Goal: Information Seeking & Learning: Learn about a topic

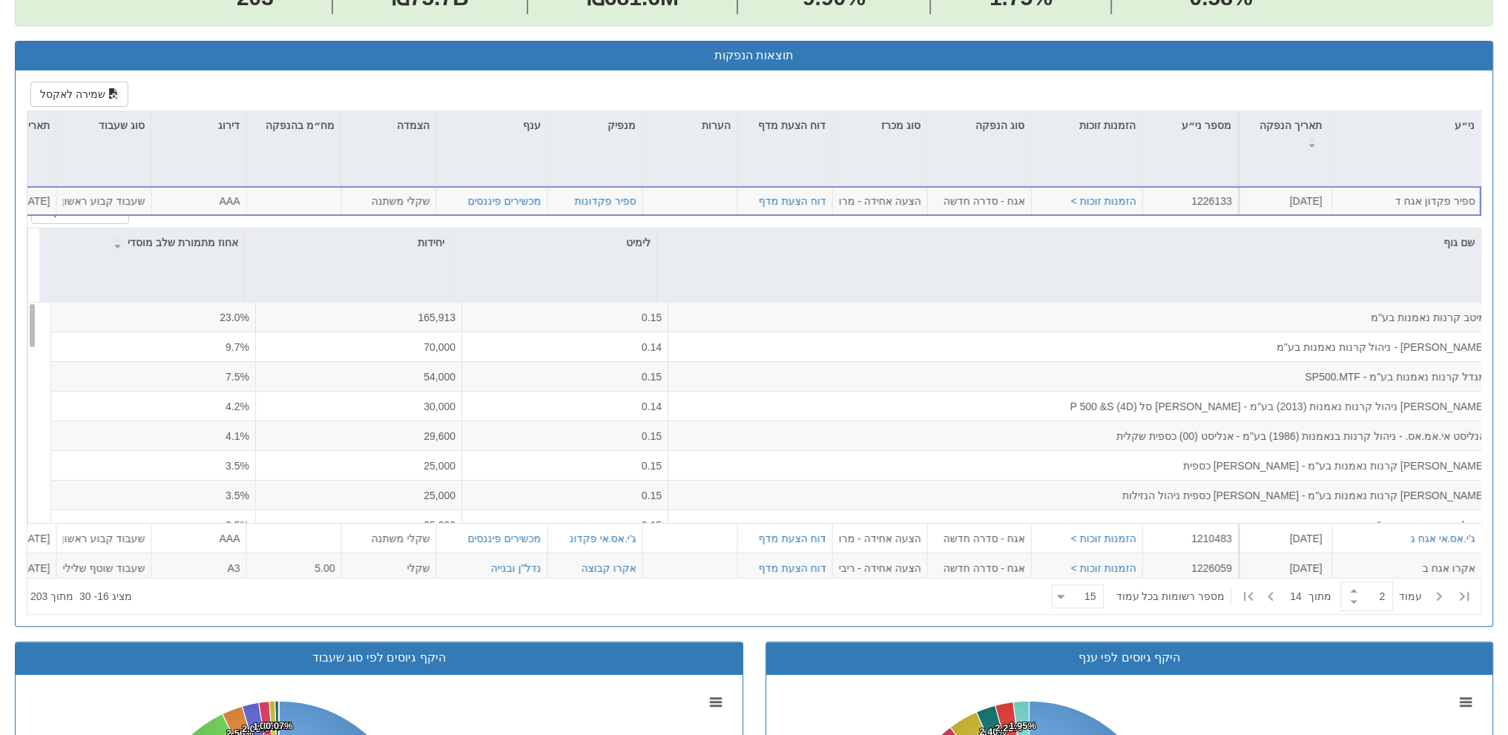
scroll to position [0, -180]
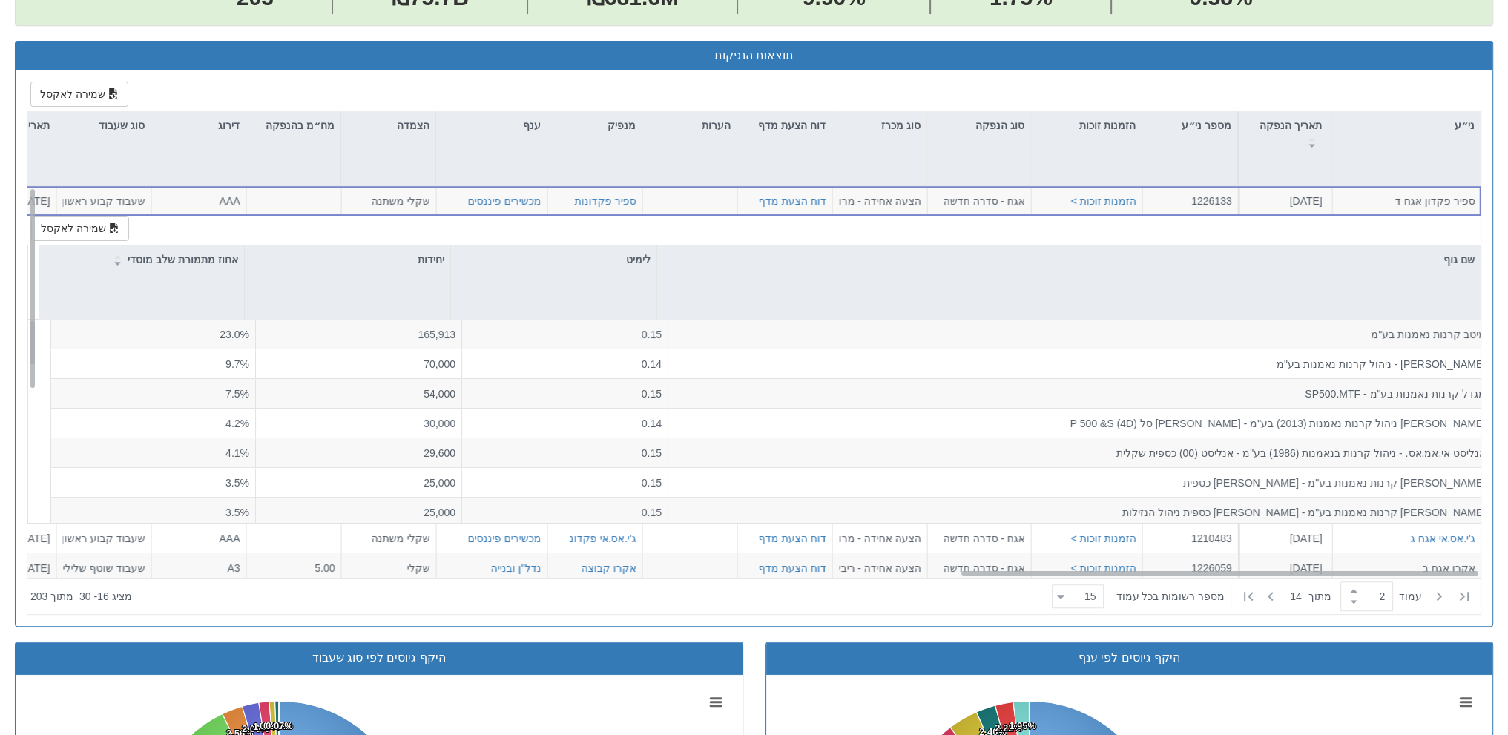
click at [1153, 237] on div "שמירה לאקסל שם גוף לימיט יחידות אחוז מתמורת שלב מוסדי מיטב קרנות נאמנות בע"מ 0.…" at bounding box center [754, 379] width 1454 height 326
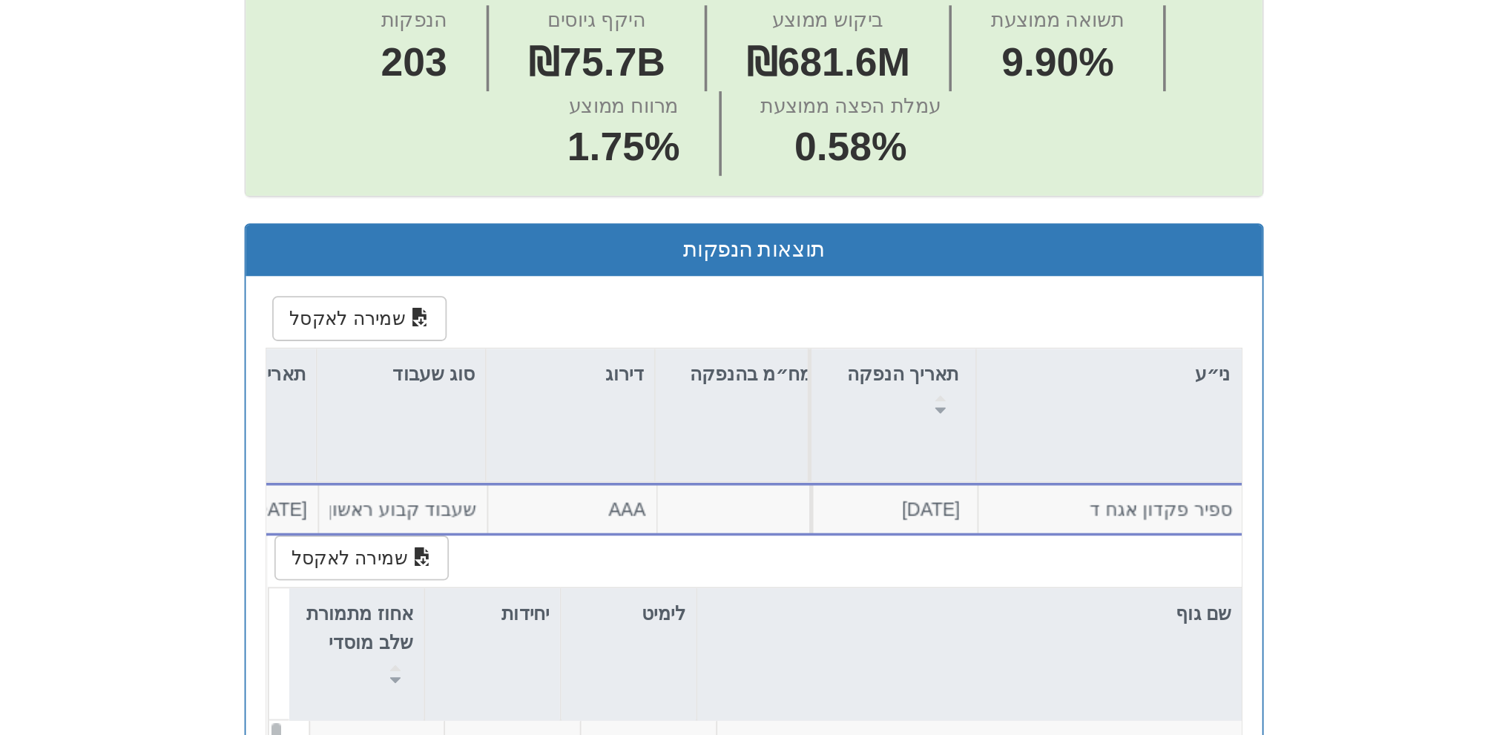
scroll to position [611, 0]
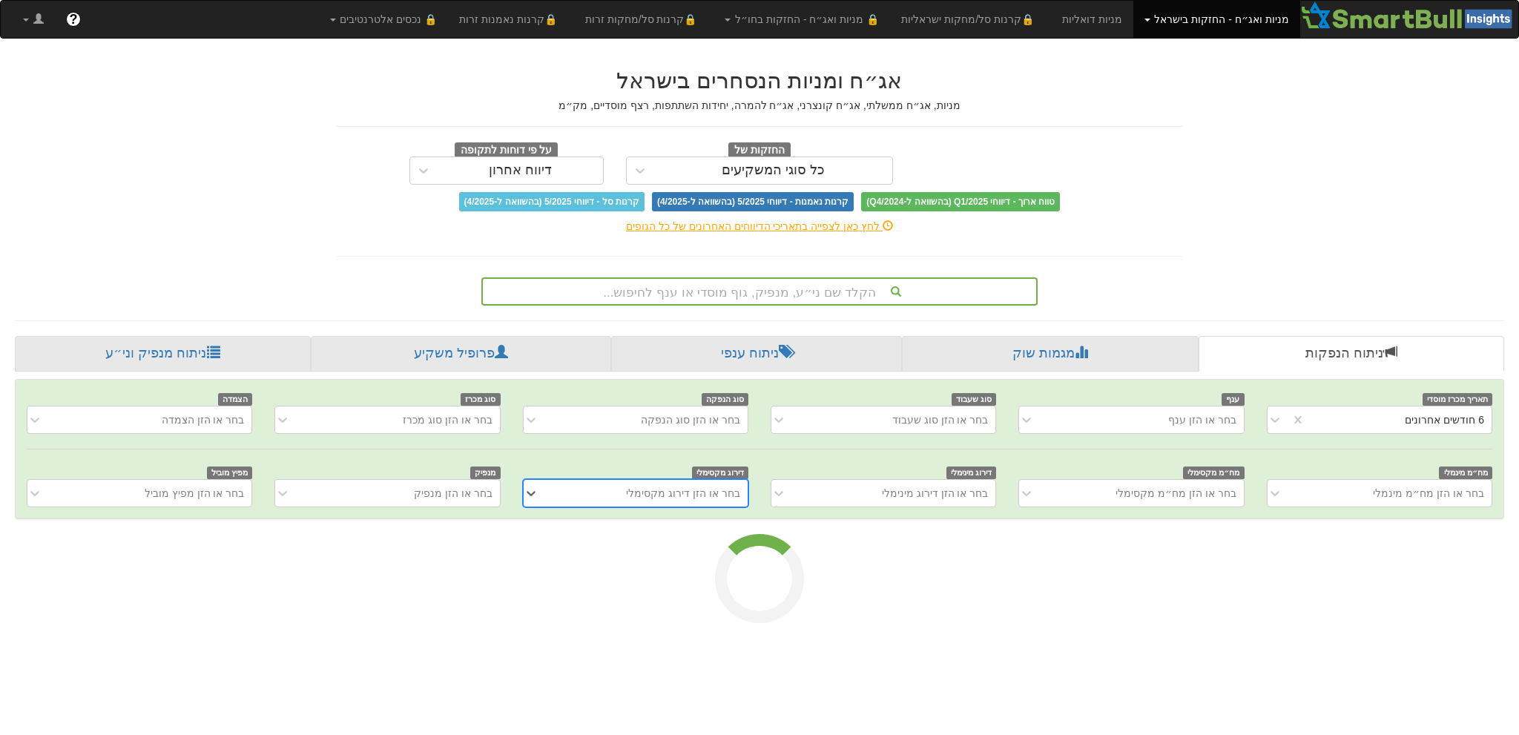
click at [744, 286] on div "הקלד שם ני״ע, מנפיק, גוף מוסדי או ענף לחיפוש..." at bounding box center [759, 291] width 553 height 25
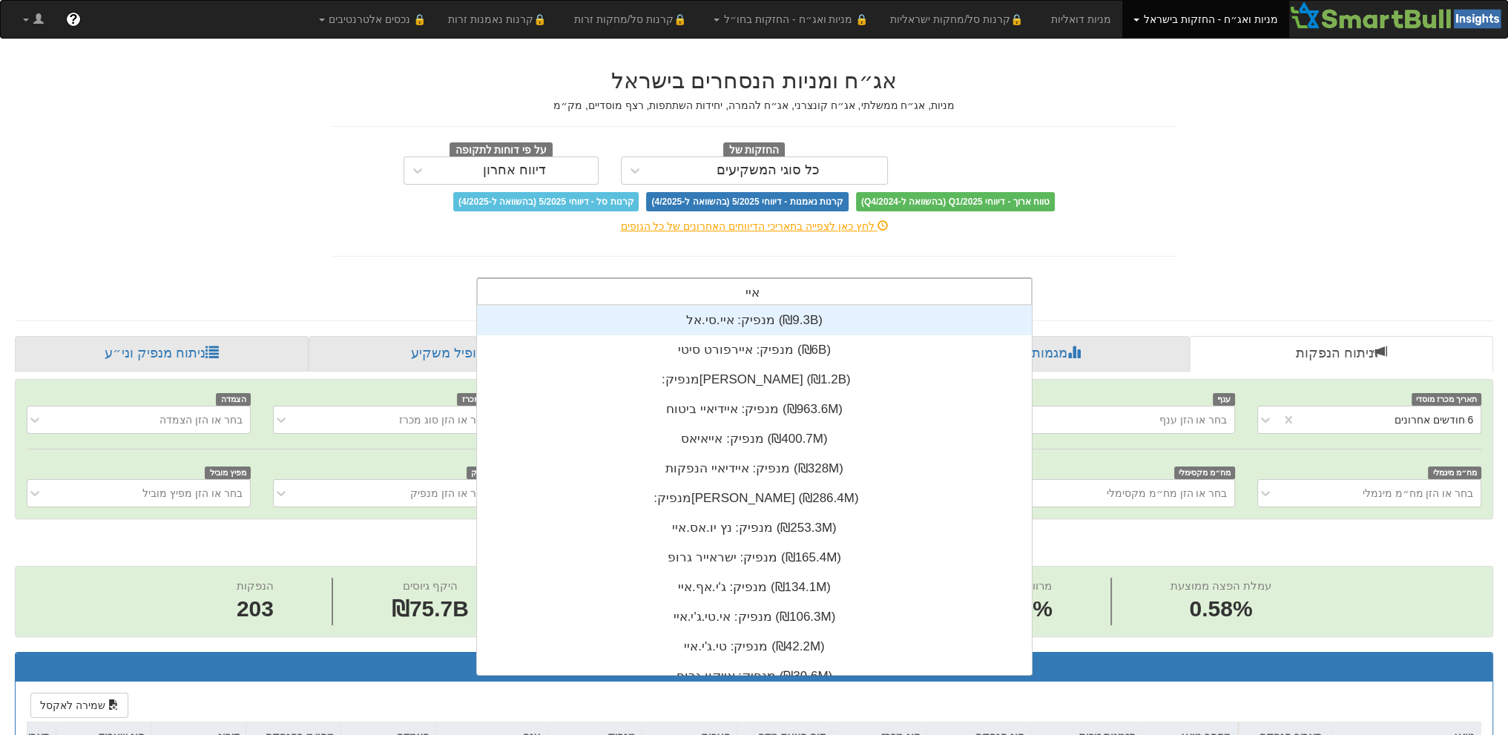
scroll to position [59, 0]
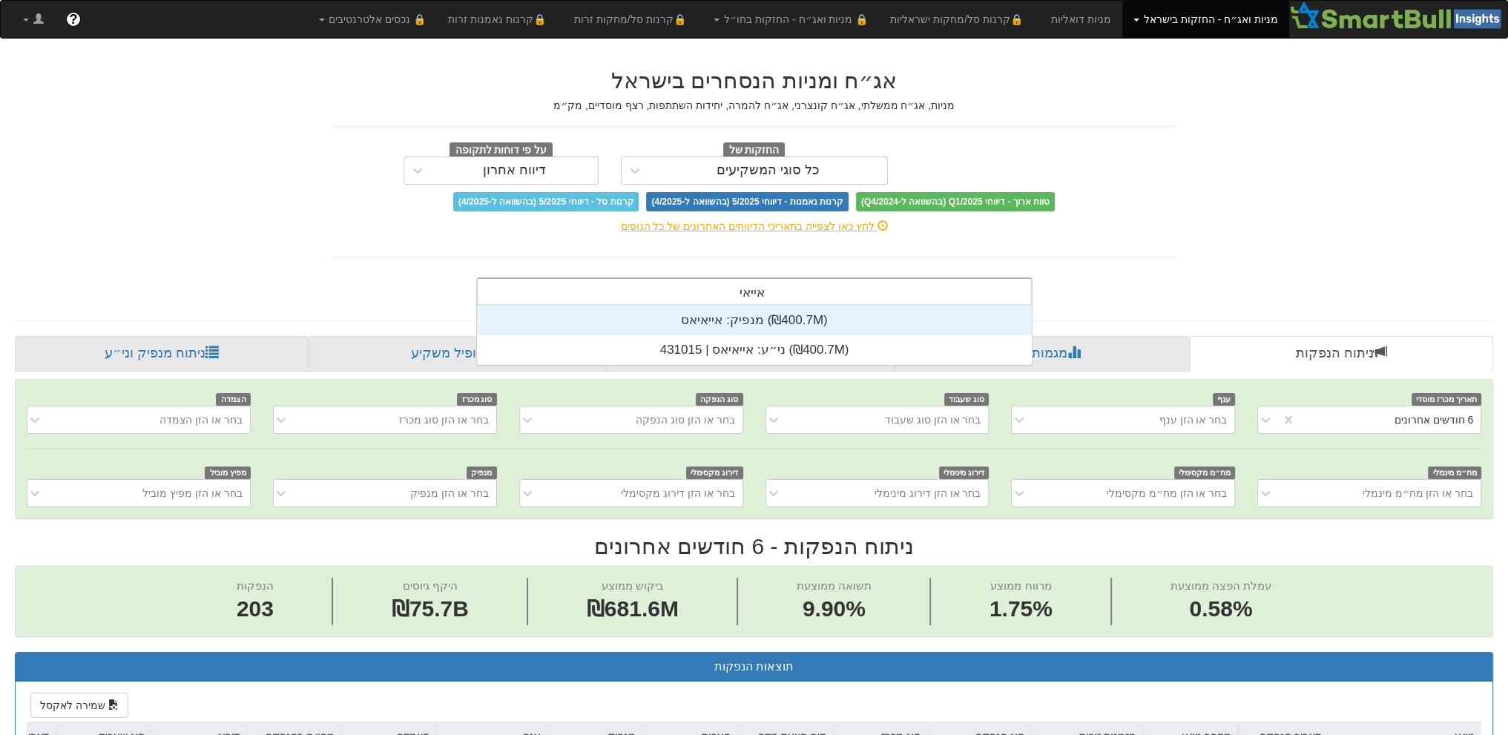
type input "אייאיאס"
click at [718, 317] on div "מנפיק: ‏אייאיאס ‎(₪400.7M)‎" at bounding box center [754, 321] width 555 height 30
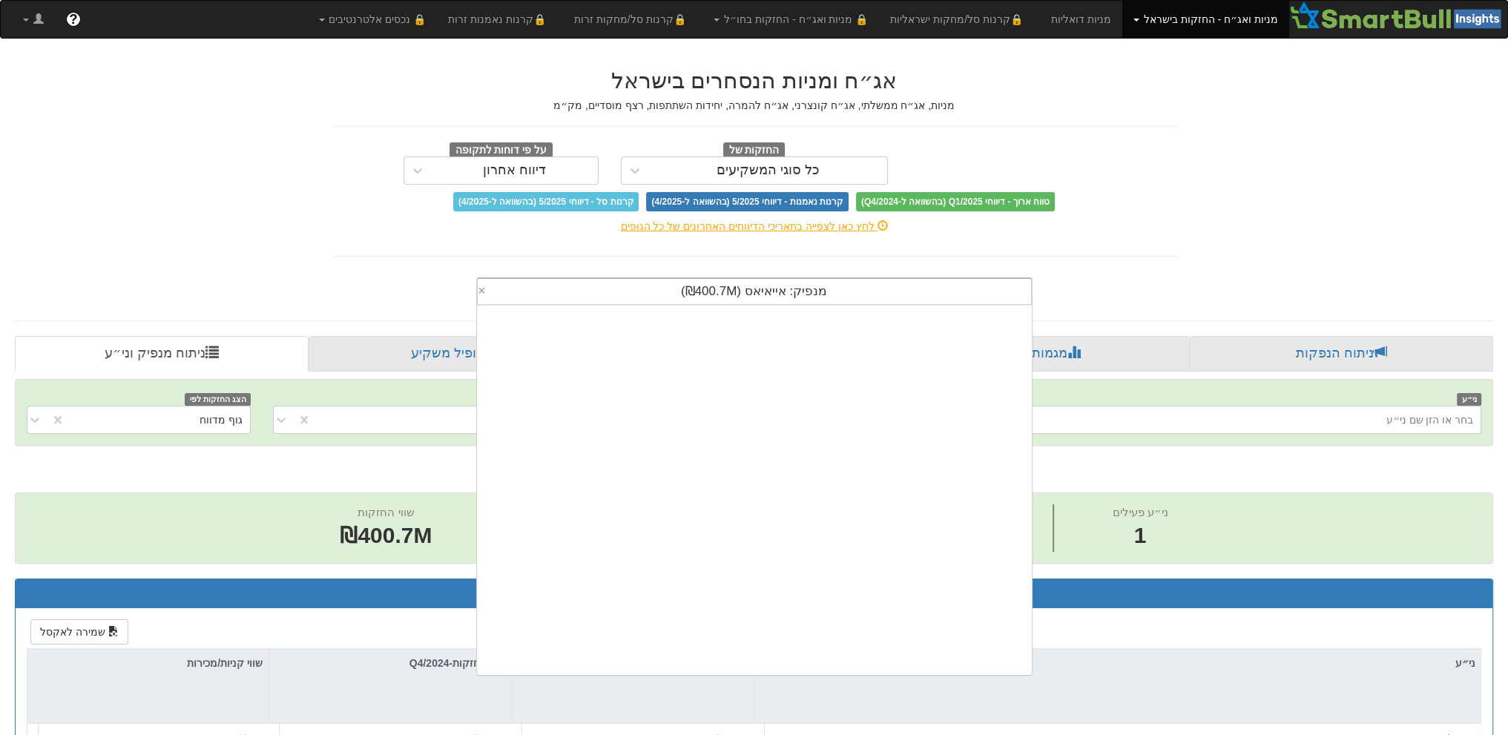
scroll to position [369, 0]
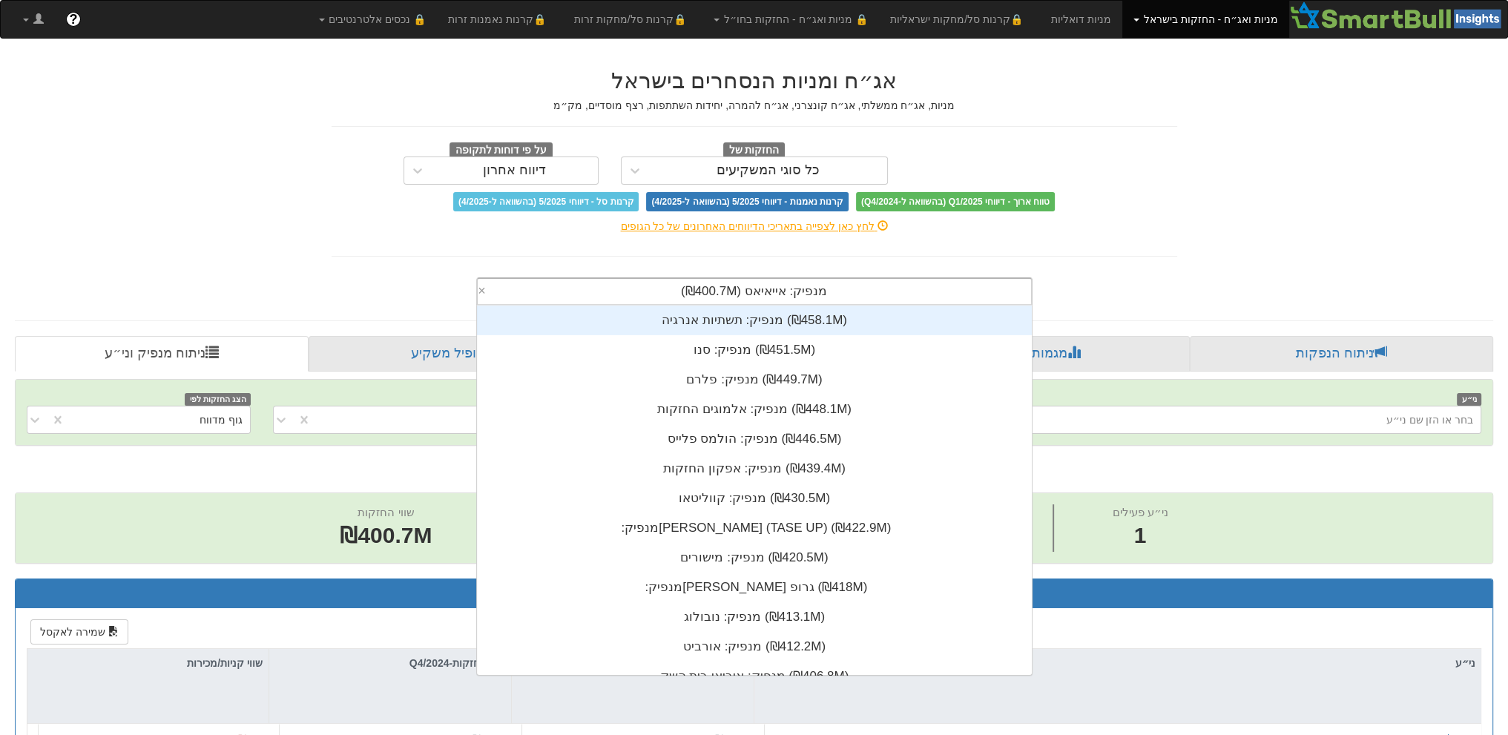
click at [774, 291] on span "מנפיק: ‏אייאיאס ‎(₪400.7M)‎" at bounding box center [754, 291] width 146 height 14
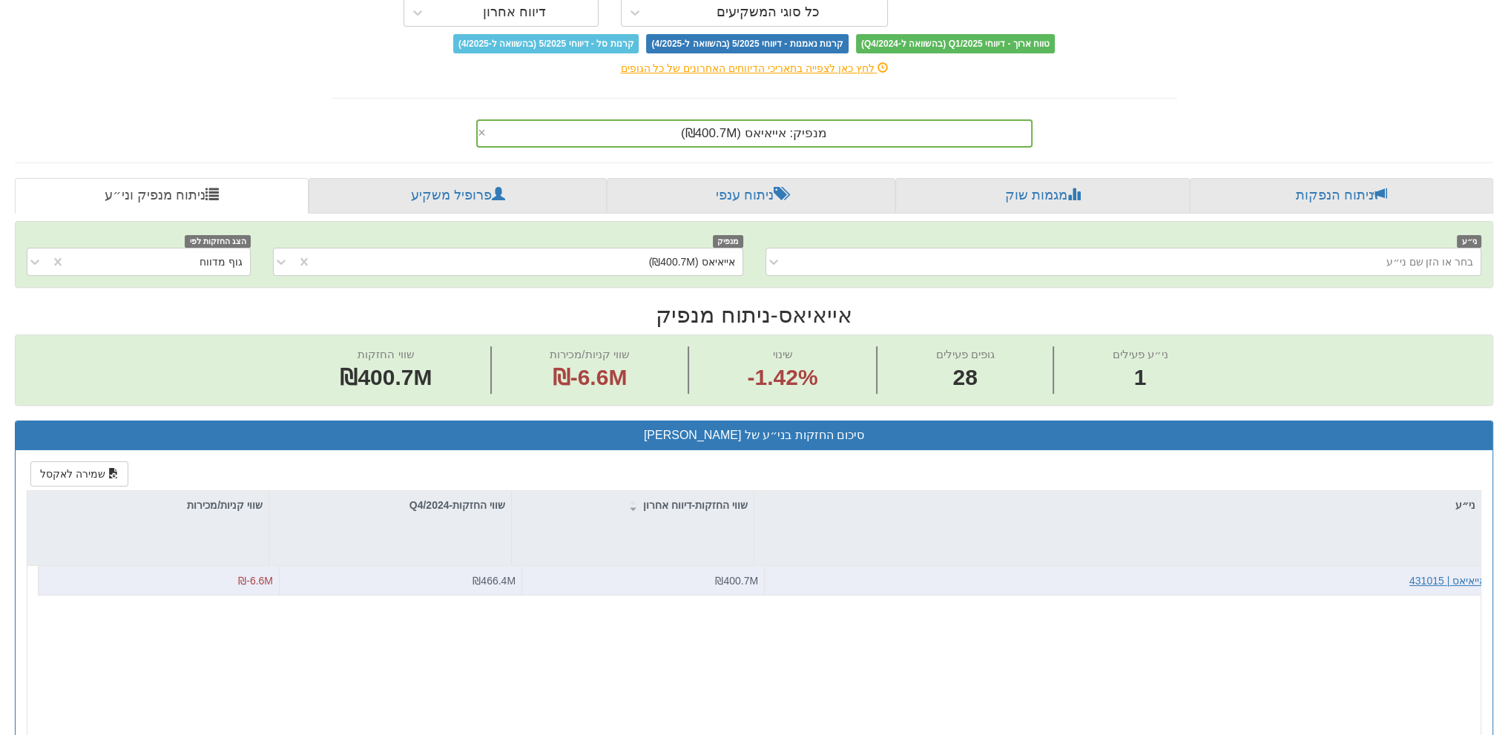
scroll to position [240, 0]
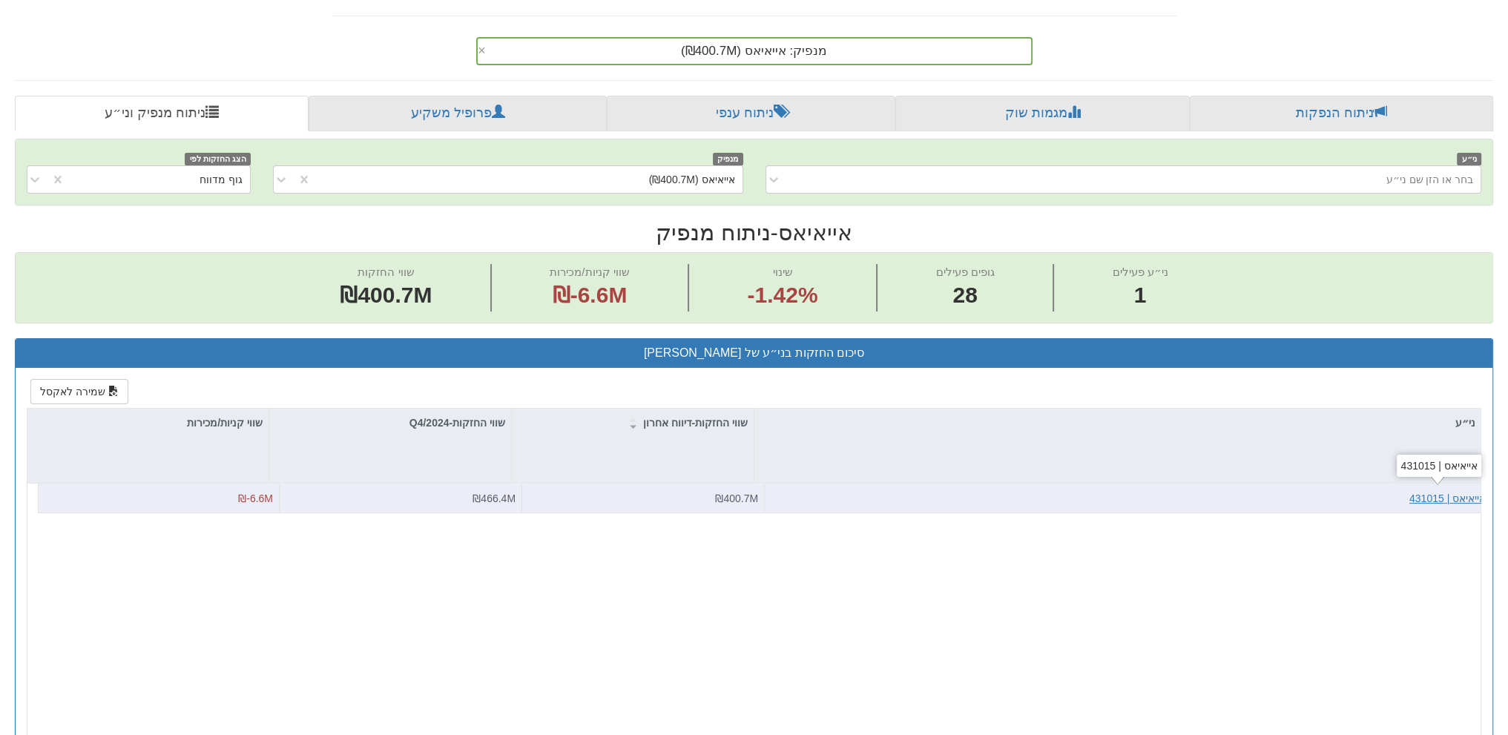
click at [1441, 496] on div "אייאיאס | 431015" at bounding box center [1447, 498] width 76 height 15
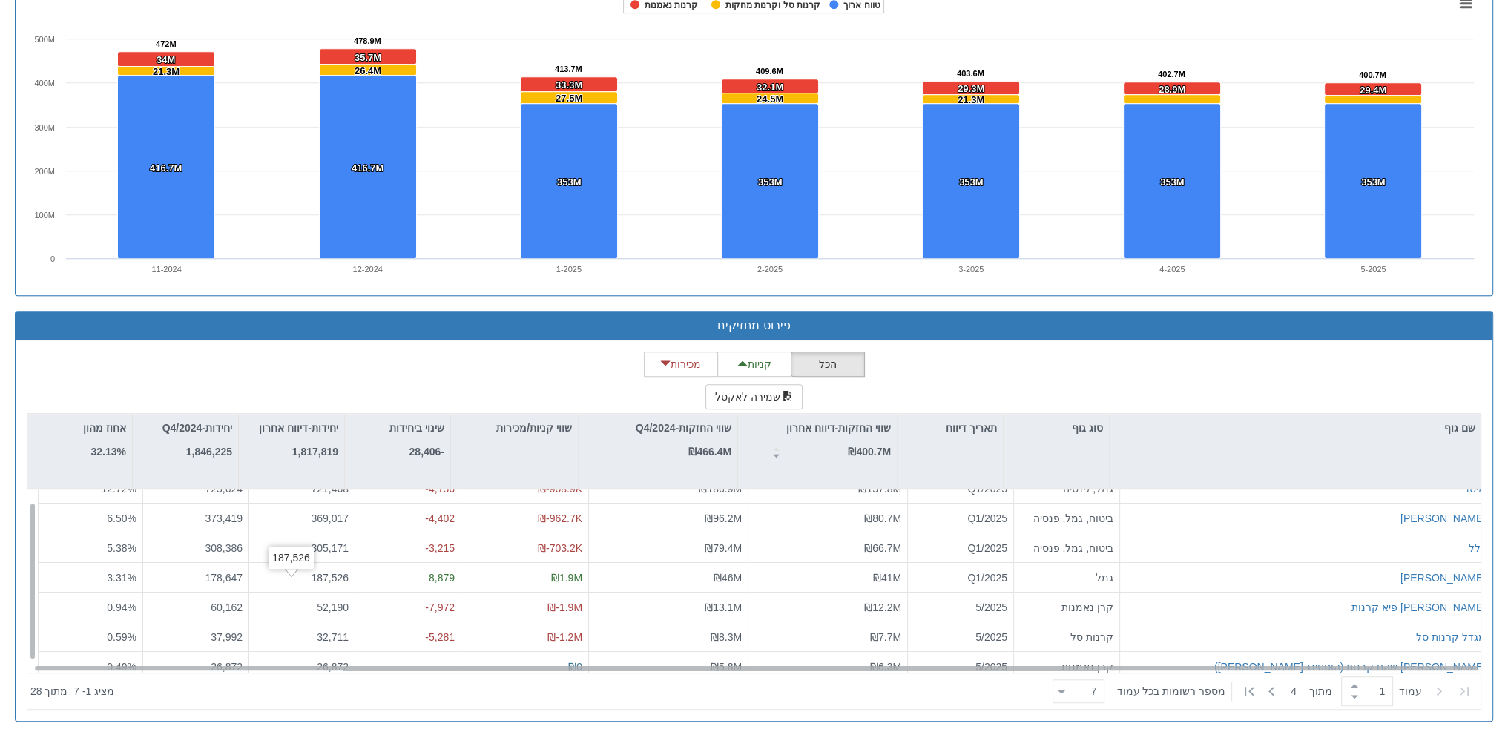
scroll to position [22, 0]
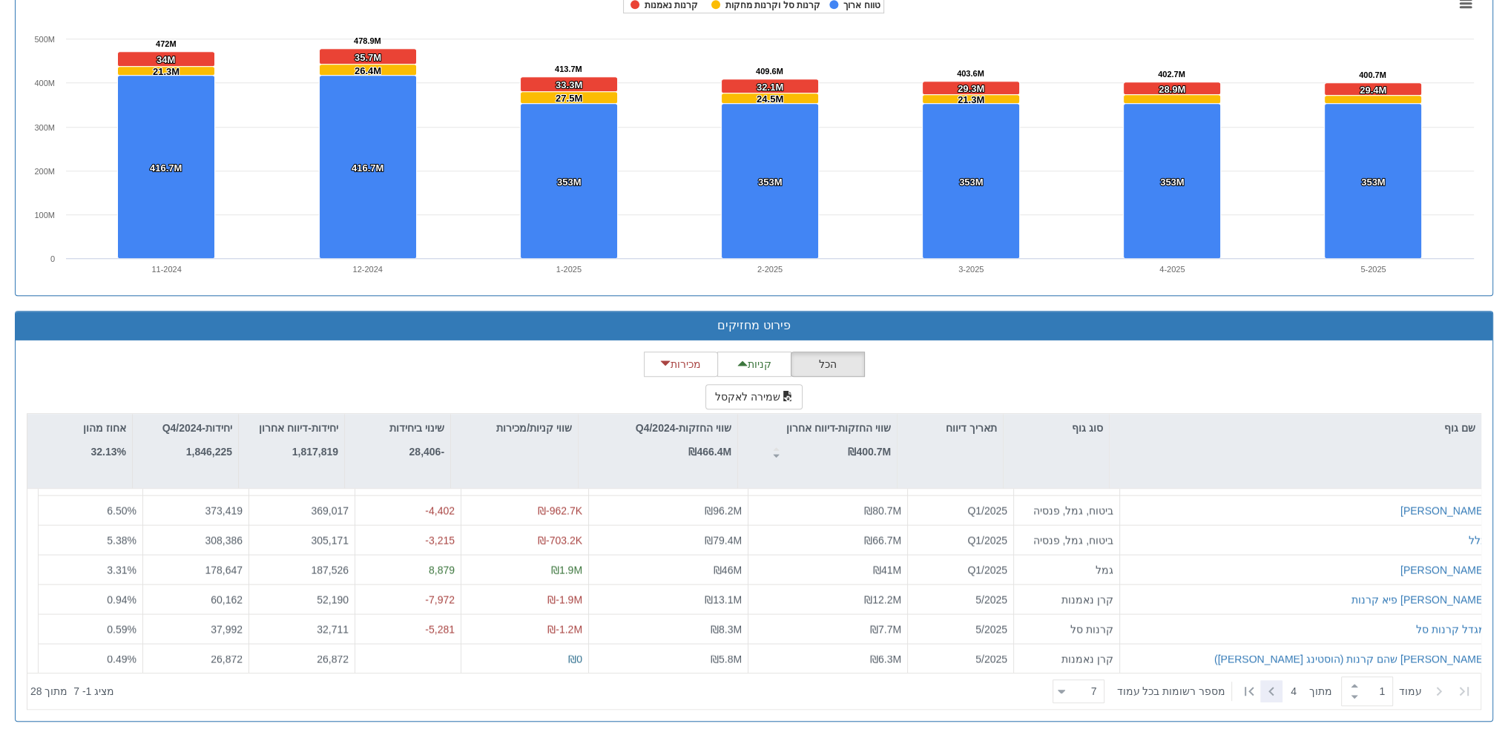
click at [1268, 688] on icon at bounding box center [1270, 691] width 5 height 9
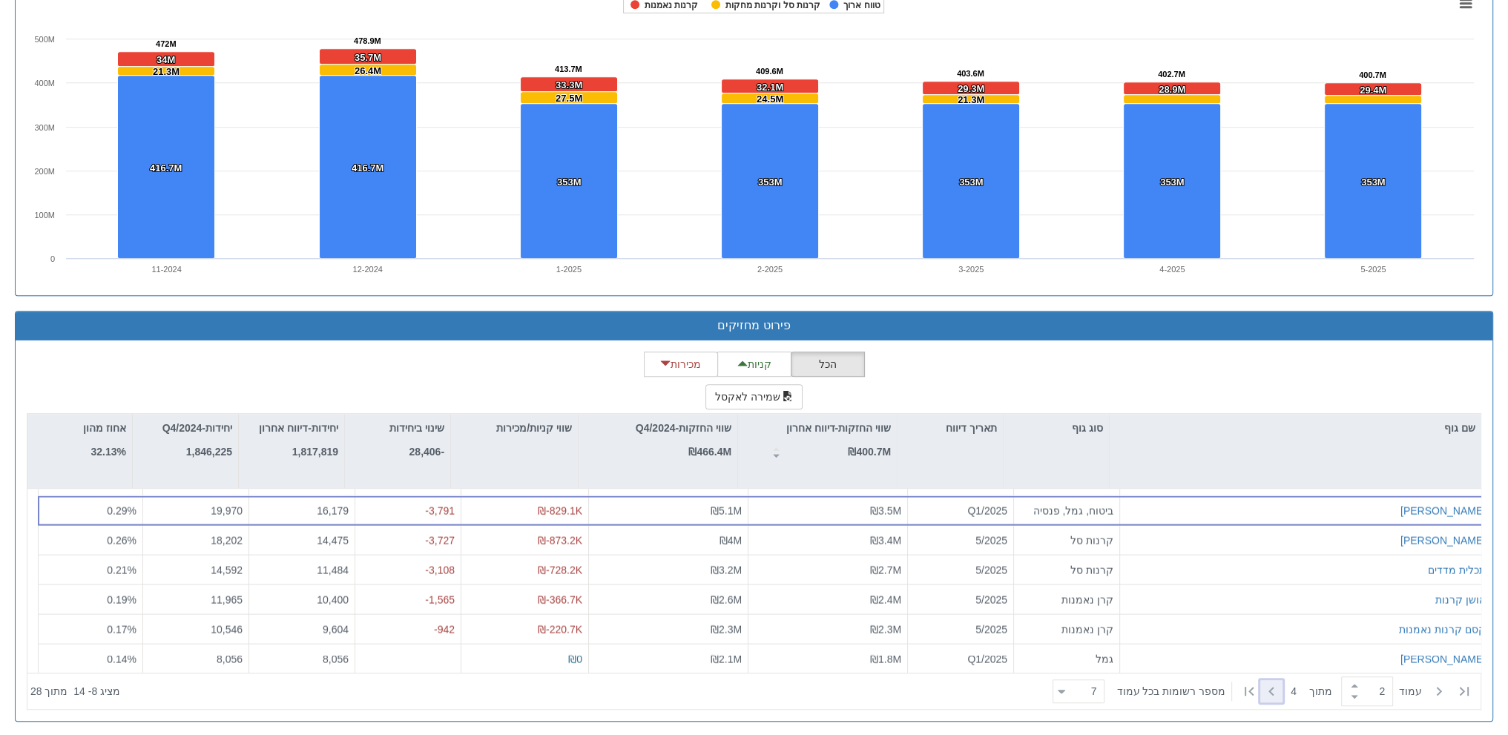
click at [1273, 688] on icon at bounding box center [1272, 691] width 18 height 18
click at [1266, 682] on icon at bounding box center [1272, 691] width 18 height 18
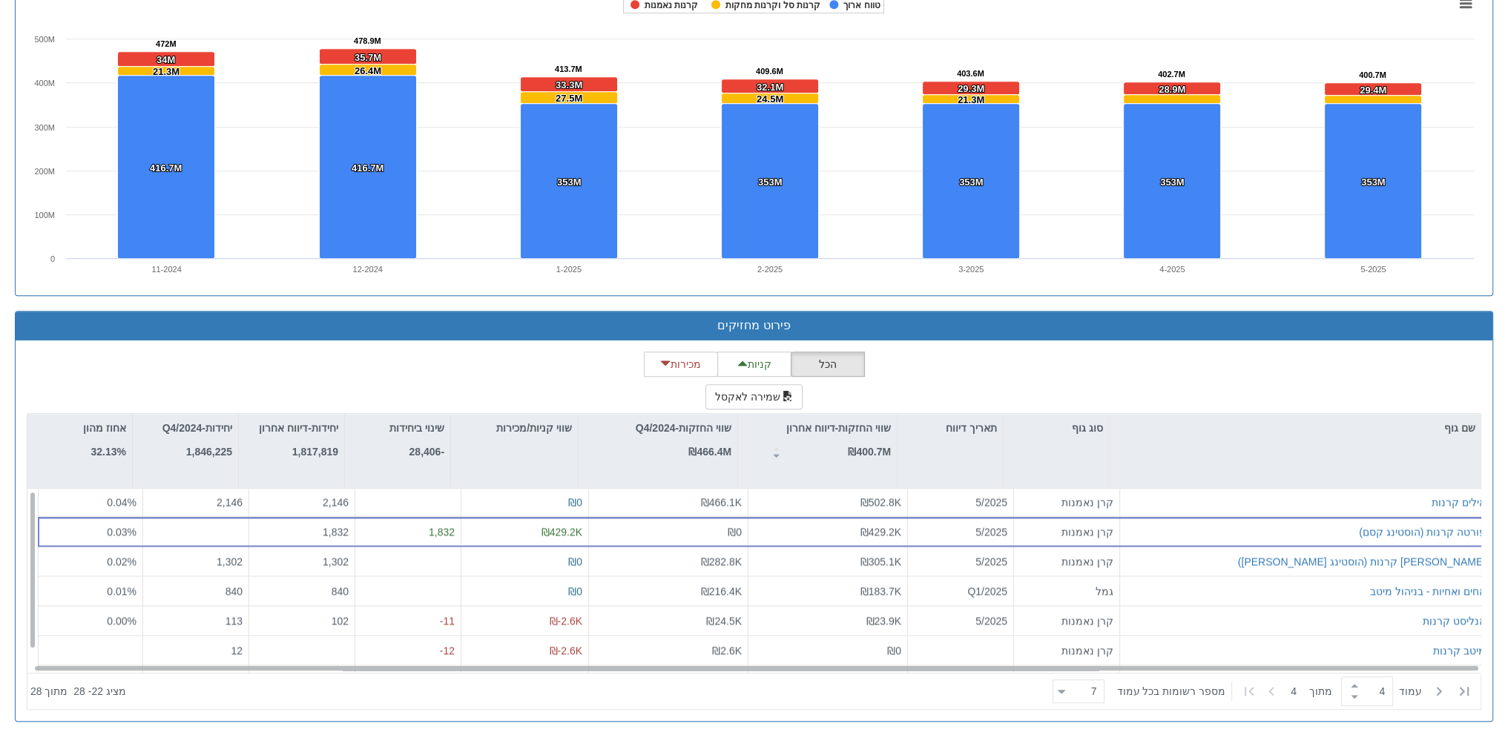
scroll to position [0, 0]
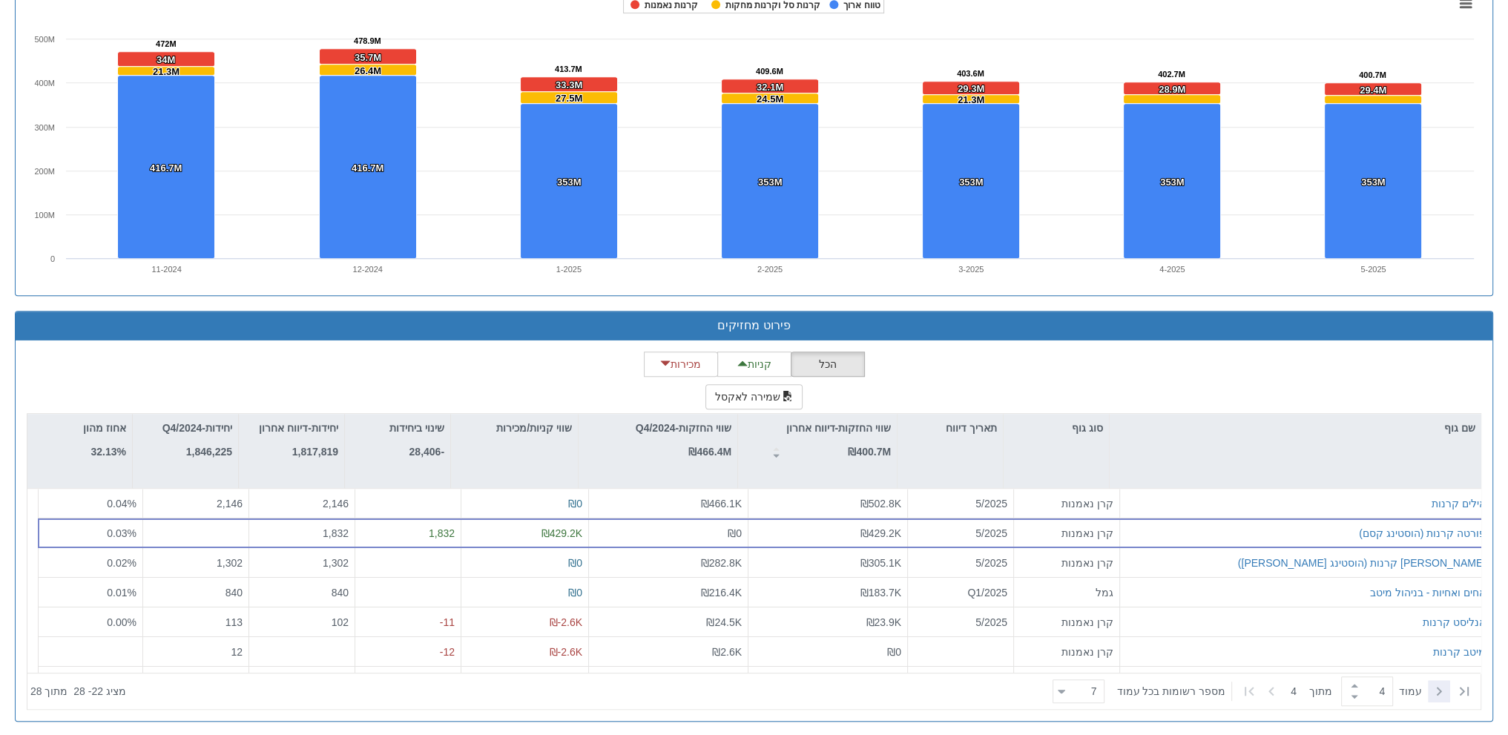
click at [1438, 691] on icon at bounding box center [1439, 691] width 18 height 18
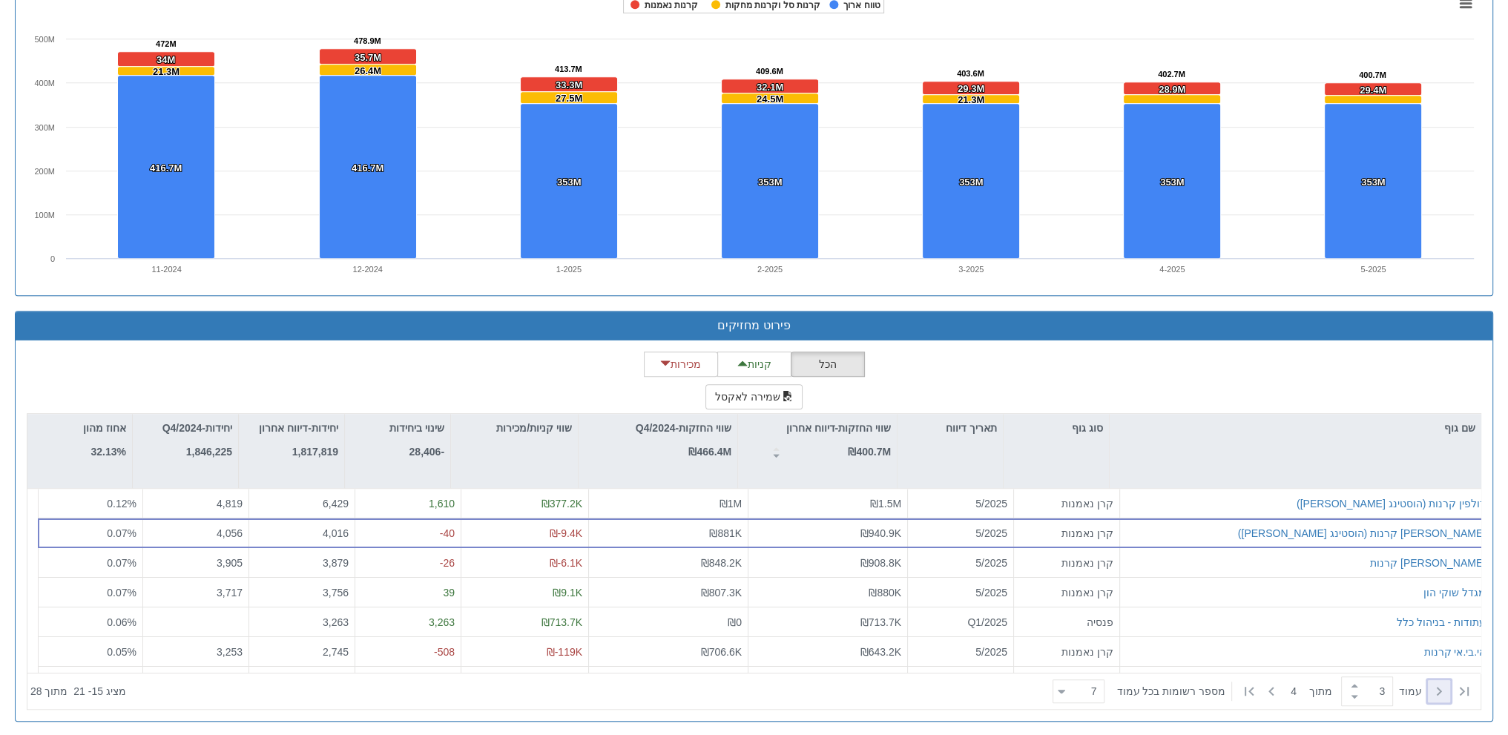
click at [1438, 691] on icon at bounding box center [1439, 691] width 18 height 18
type input "1"
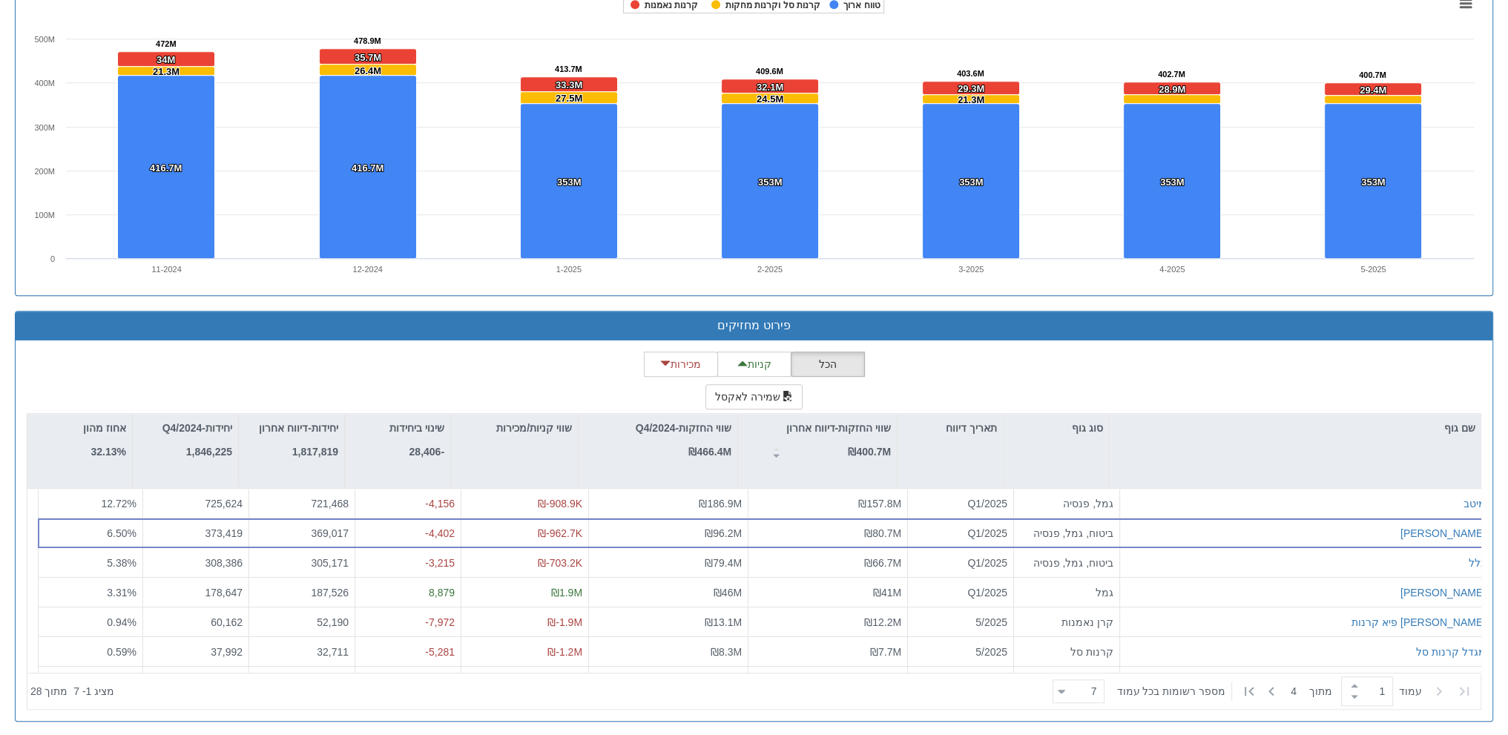
click at [1438, 691] on icon at bounding box center [1439, 691] width 18 height 18
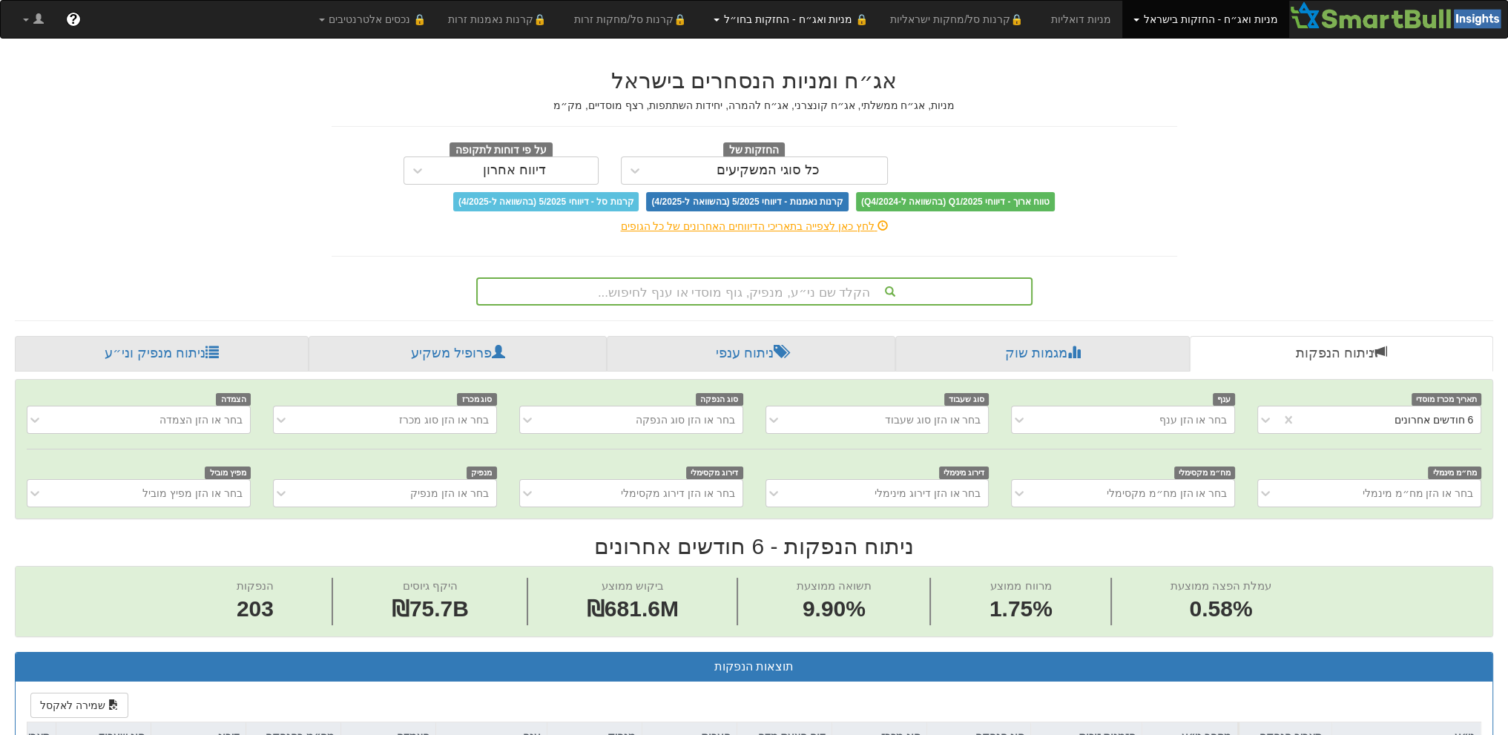
scroll to position [0, -180]
